Goal: Find specific page/section

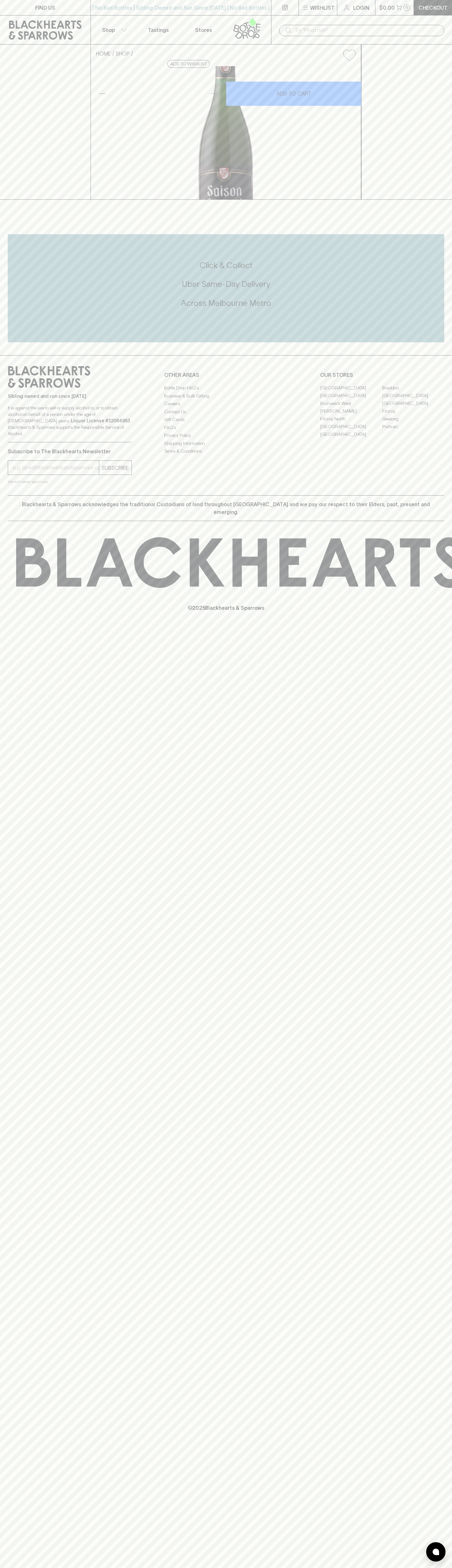
click at [284, 7] on icon at bounding box center [284, 7] width 5 height 5
click at [422, 1287] on div "FIND US | No Bad Bottles | Sibling Owned and Run Since [DATE] | No Bad Bottles …" at bounding box center [226, 784] width 452 height 1568
click at [132, 1567] on html "FIND US | No Bad Bottles | Sibling Owned and Run Since [DATE] | No Bad Bottles …" at bounding box center [226, 784] width 452 height 1568
click at [10, 1517] on div "FIND US | No Bad Bottles | Sibling Owned and Run Since [DATE] | No Bad Bottles …" at bounding box center [226, 784] width 452 height 1568
